Goal: Check status

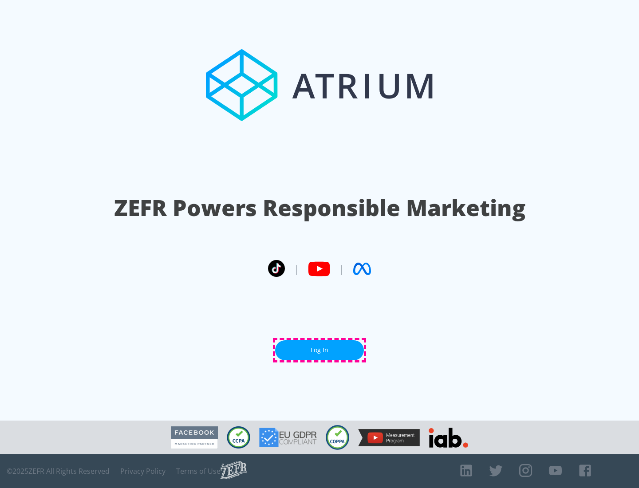
click at [320, 350] on link "Log In" at bounding box center [319, 350] width 89 height 20
